Goal: Task Accomplishment & Management: Complete application form

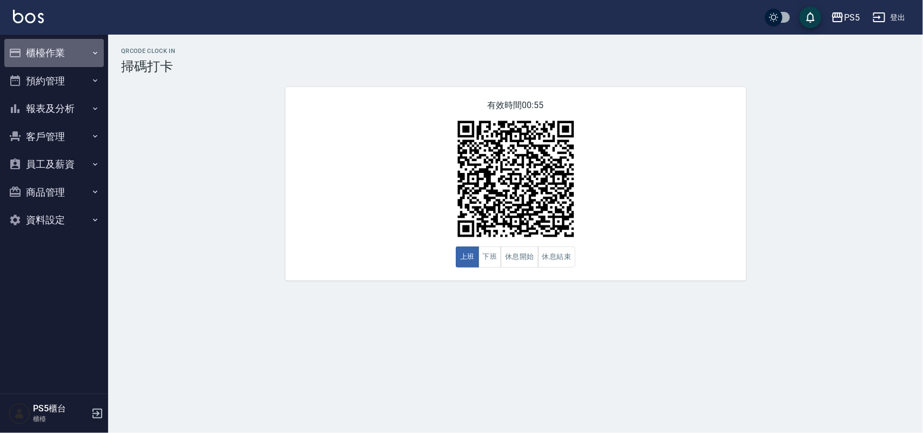
click at [52, 50] on button "櫃檯作業" at bounding box center [54, 53] width 100 height 28
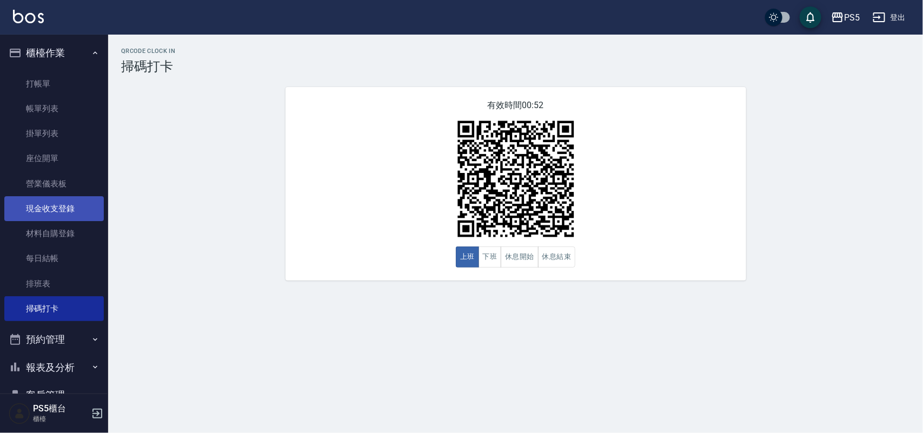
click at [60, 209] on link "現金收支登錄" at bounding box center [54, 208] width 100 height 25
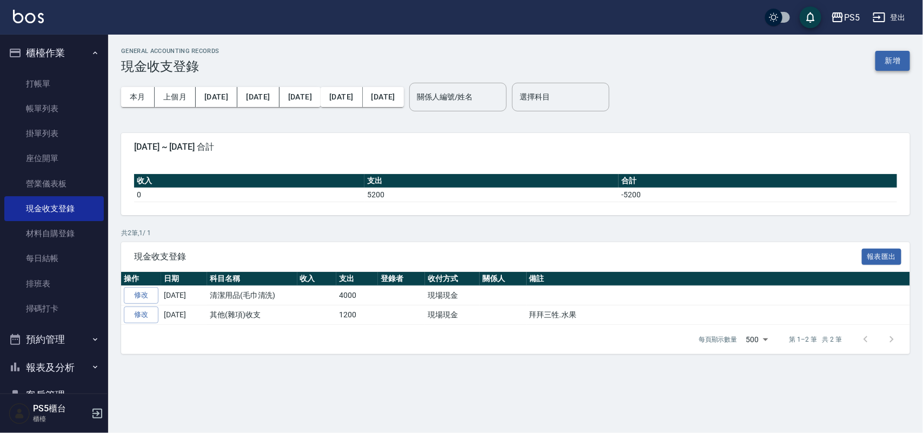
click at [880, 55] on button "新增" at bounding box center [893, 61] width 35 height 20
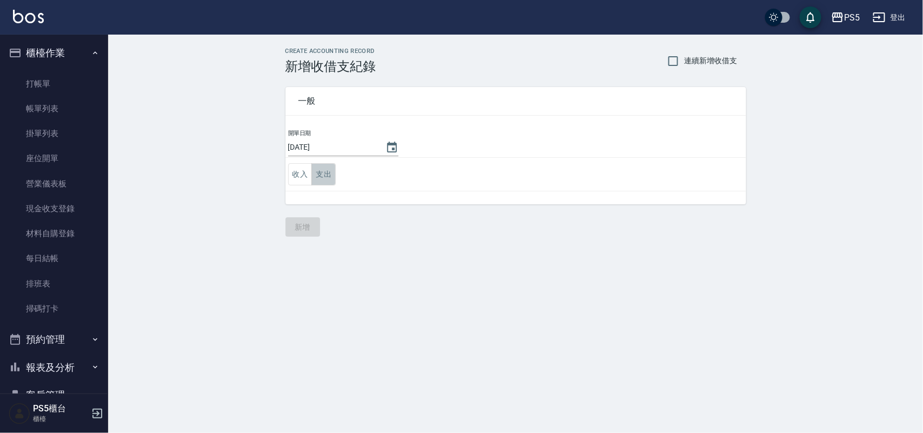
click at [333, 175] on button "支出" at bounding box center [324, 174] width 24 height 22
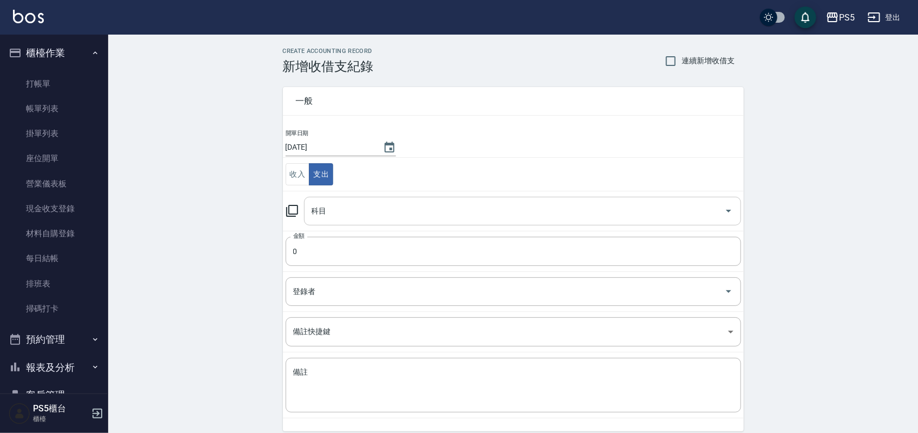
click at [325, 207] on input "科目" at bounding box center [514, 211] width 411 height 19
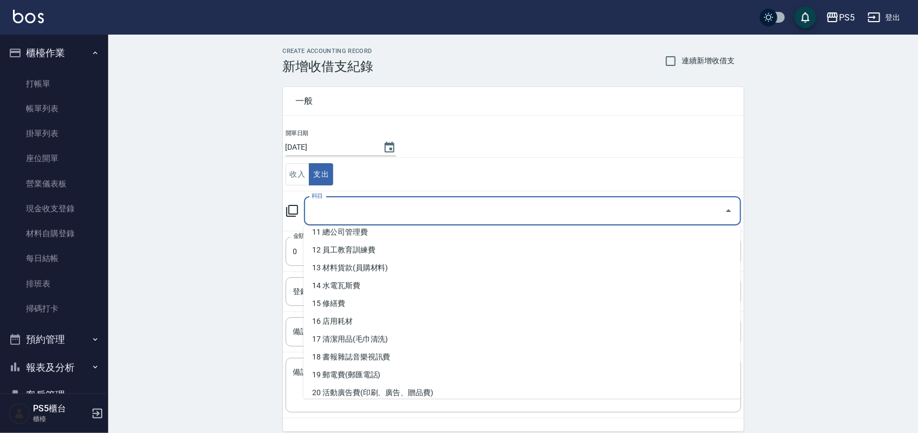
scroll to position [270, 0]
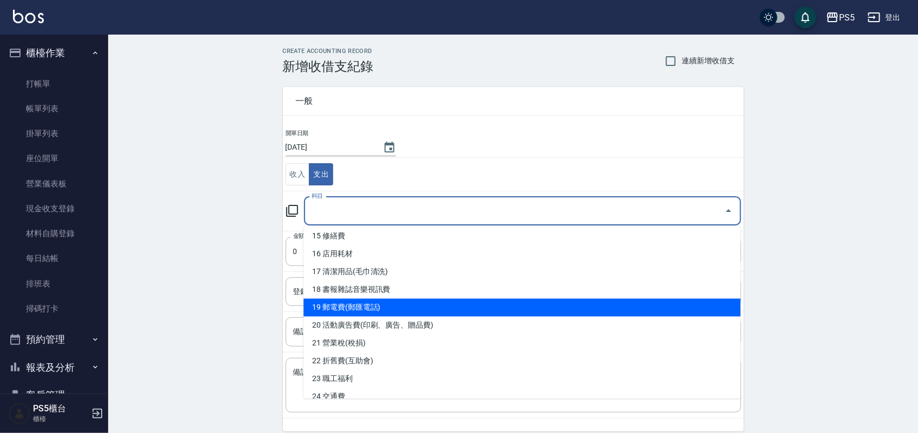
click at [380, 306] on li "19 郵電費(郵匯電話)" at bounding box center [521, 308] width 437 height 18
type input "19 郵電費(郵匯電話)"
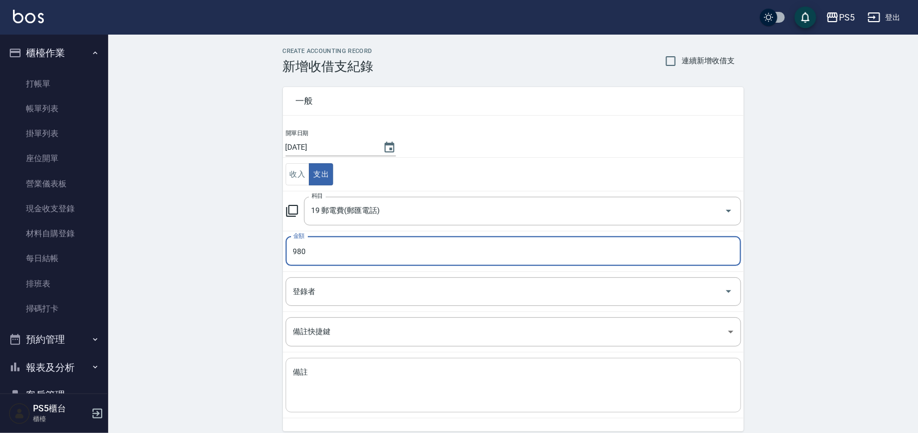
type input "980"
click at [317, 372] on textarea "備註" at bounding box center [513, 385] width 440 height 37
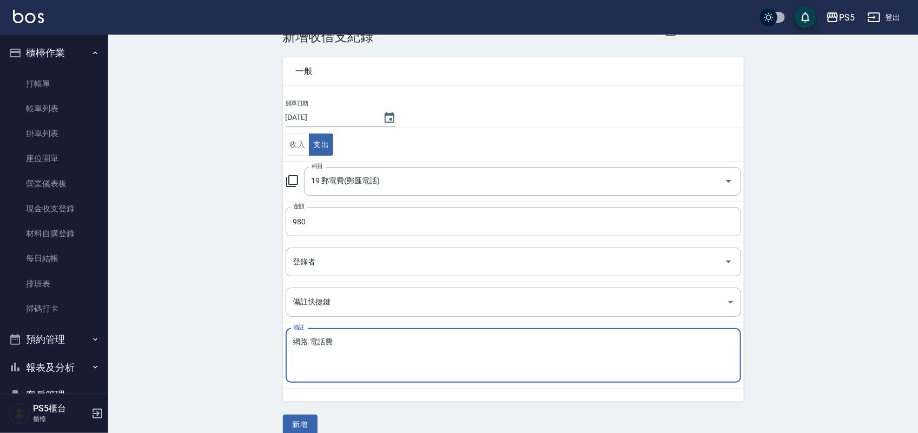
scroll to position [45, 0]
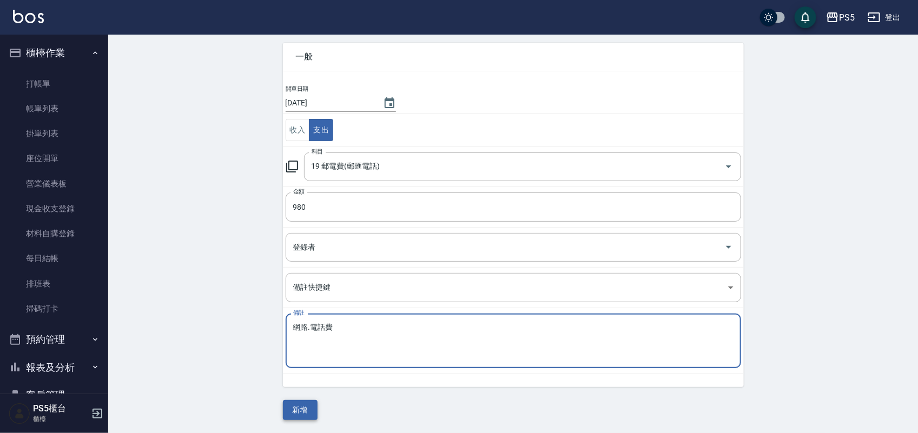
type textarea "網路.電話費"
click at [301, 406] on button "新增" at bounding box center [300, 410] width 35 height 20
